Goal: Information Seeking & Learning: Learn about a topic

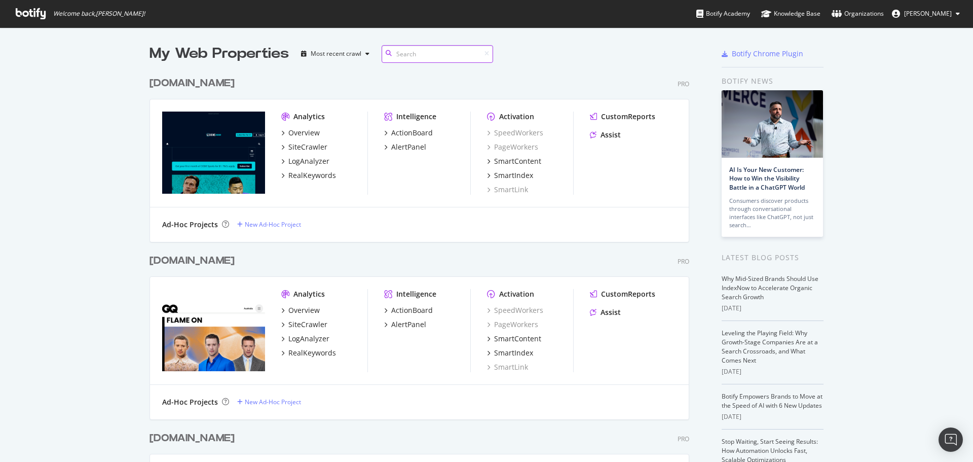
scroll to position [2451, 540]
click at [301, 176] on div "RealKeywords" at bounding box center [312, 175] width 48 height 10
